Goal: Task Accomplishment & Management: Manage account settings

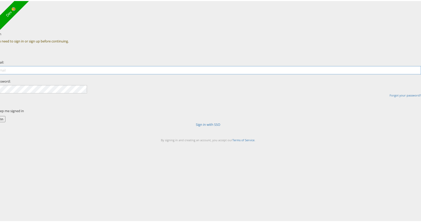
click at [185, 73] on input "email" at bounding box center [208, 69] width 426 height 8
type input "aaron.pinto@kargo.com"
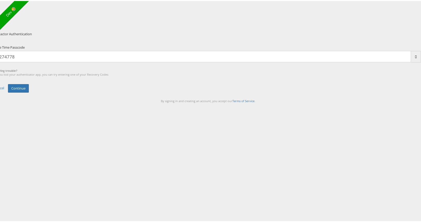
type input "274778"
click at [8, 83] on button "Continue" at bounding box center [18, 87] width 21 height 8
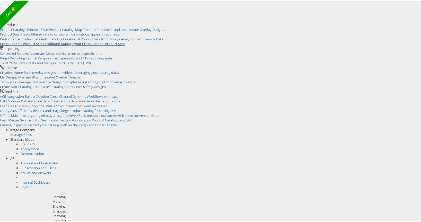
click at [120, 45] on span "Manage your Cross-Channel Product Sets." at bounding box center [93, 42] width 64 height 5
